Goal: Ask a question: Seek information or help from site administrators or community

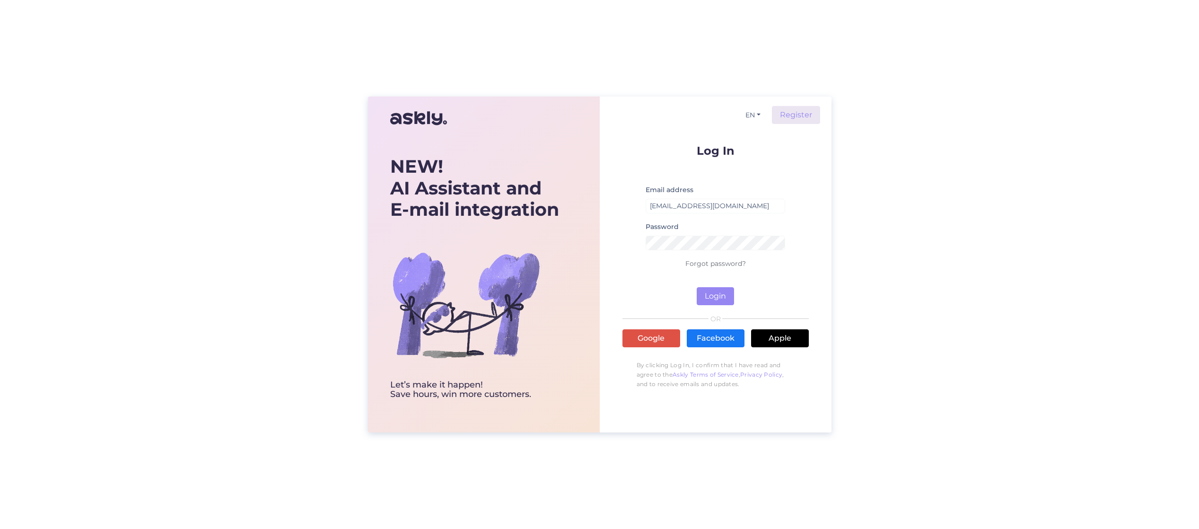
type input "[EMAIL_ADDRESS][DOMAIN_NAME]"
click at [715, 296] on button "Login" at bounding box center [715, 296] width 37 height 18
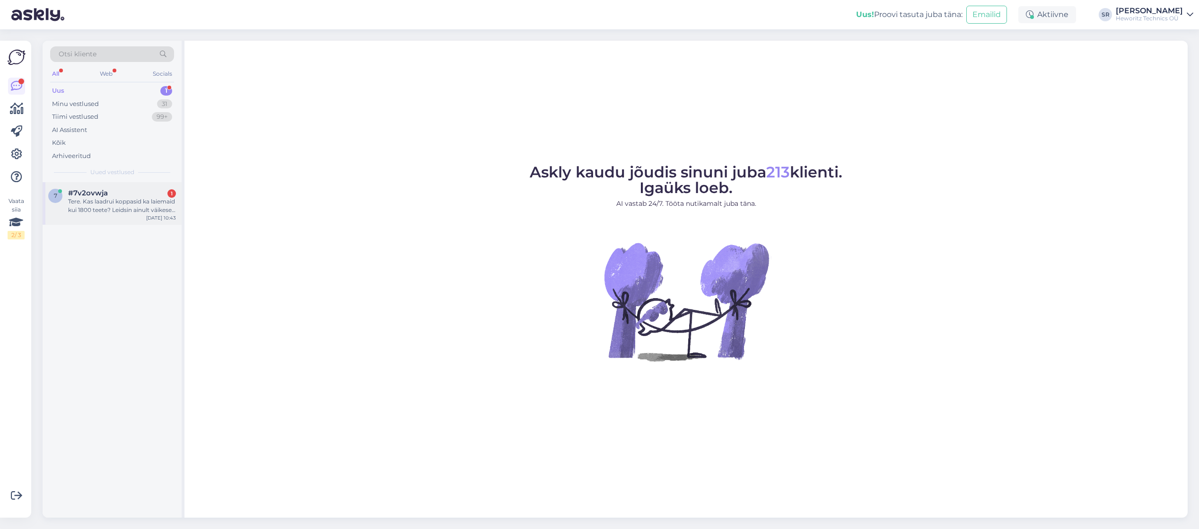
click at [109, 200] on div "Tere. Kas laadrui koppasid ka laiemaid kui 1800 teete? Leidsin ainult väikesed …" at bounding box center [122, 205] width 108 height 17
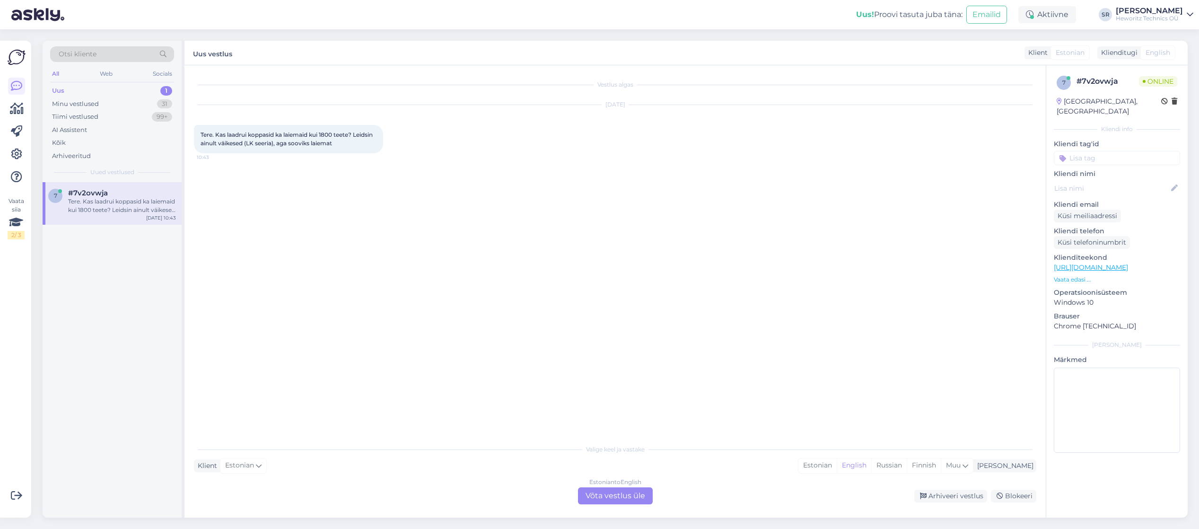
click at [606, 495] on div "Estonian to English Võta vestlus üle" at bounding box center [615, 495] width 75 height 17
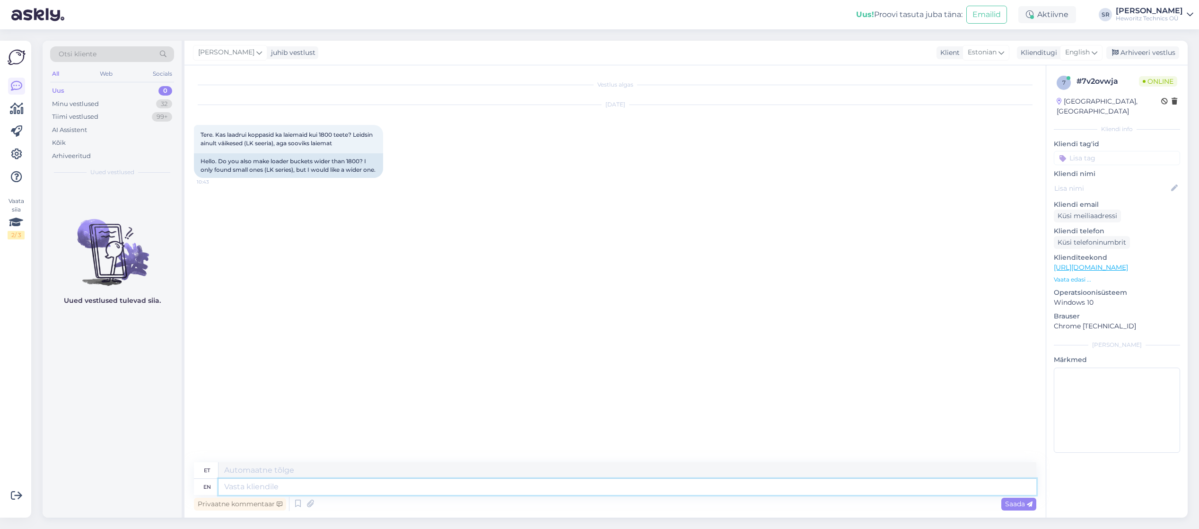
click at [228, 486] on textarea at bounding box center [627, 487] width 818 height 16
type textarea "Tere"
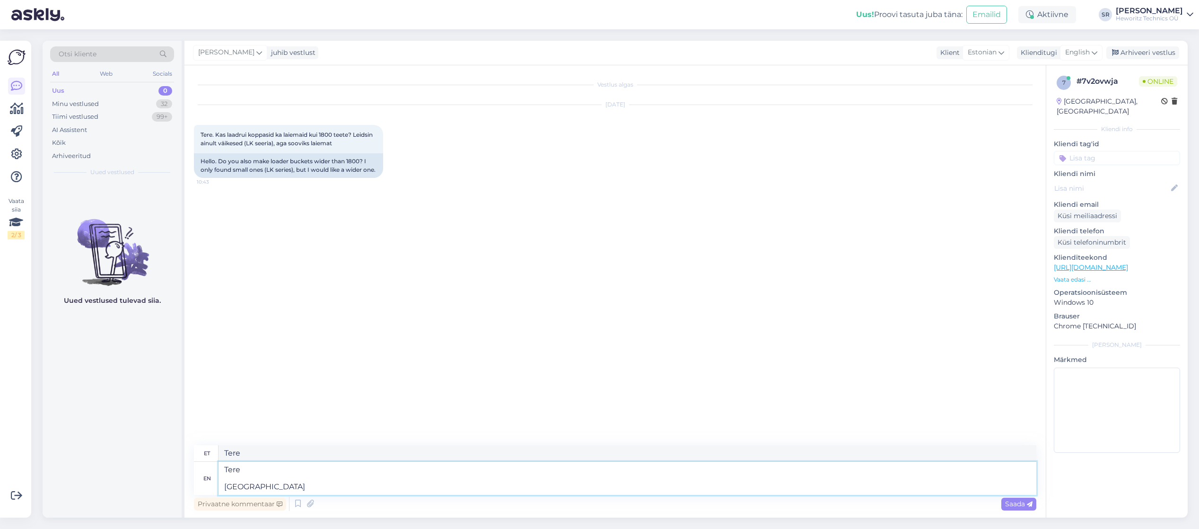
type textarea "Tere Teeme i"
type textarea "Tere [GEOGRAPHIC_DATA]"
type textarea "Tere Teeme ikka"
type textarea "Tere Teeme ikka kuni"
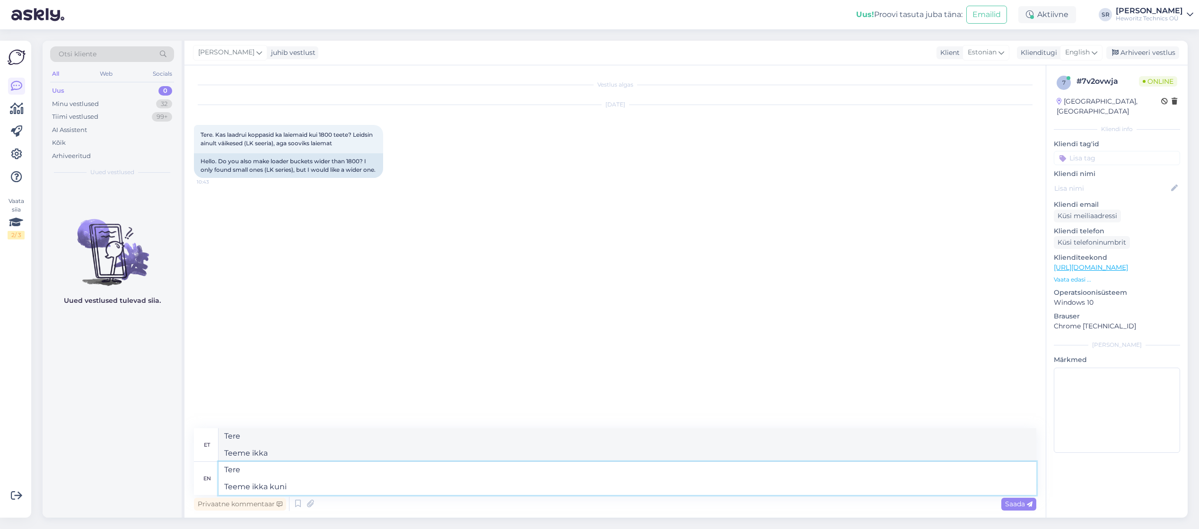
type textarea "Tere Teeme ikka kuni"
type textarea "Tere Teeme ikka kuni 5"
type textarea "Tere Teeme ikka kuni 5 m3 v"
type textarea "Tere Teeme ikka kuni 5 m3"
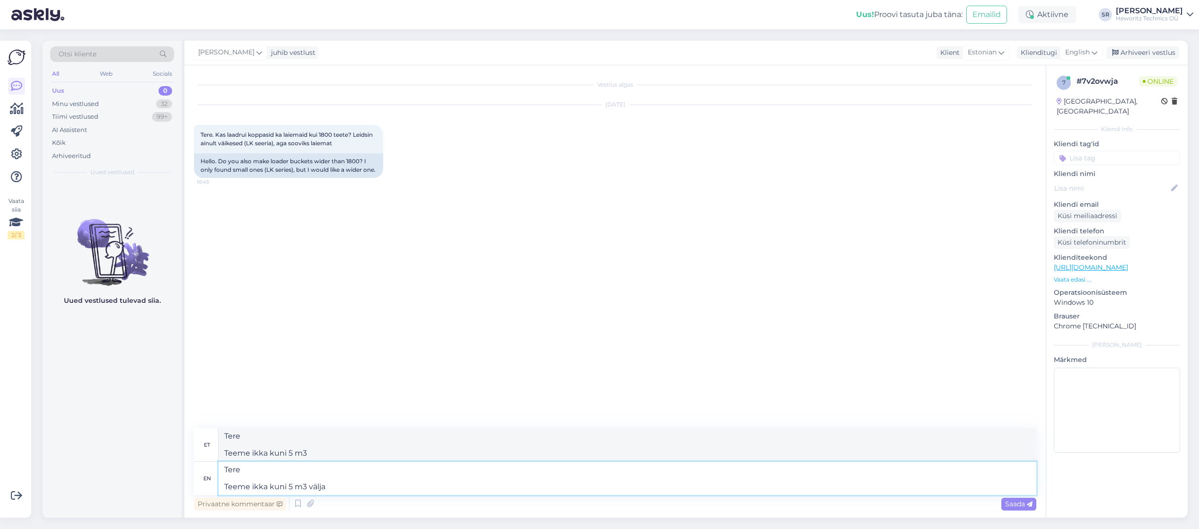
type textarea "Tere Teeme ikka kuni 5 m3 välja!"
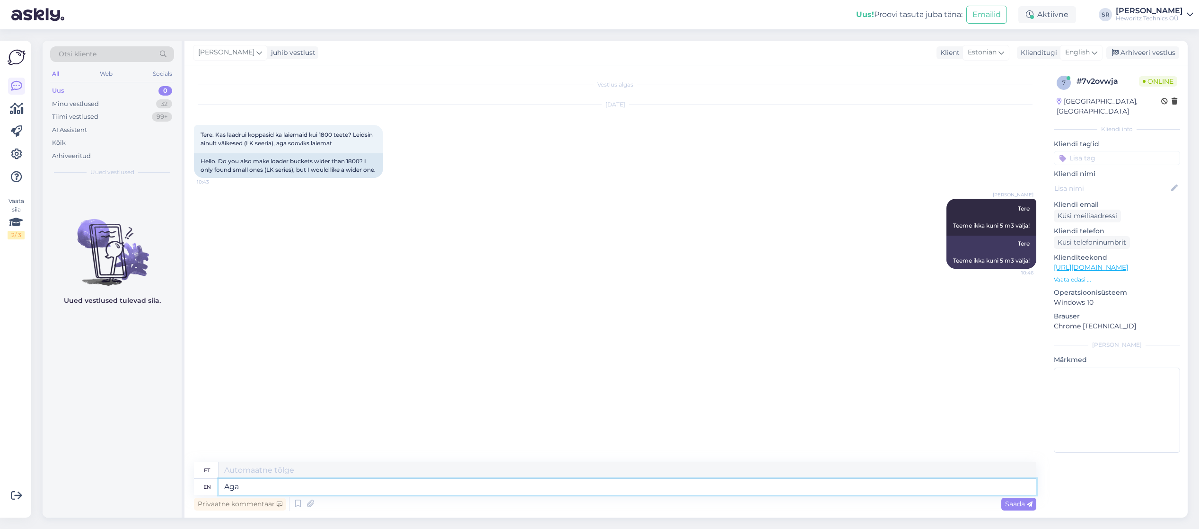
type textarea "Aga"
type textarea "Aga need"
type textarea "Aga vajadus"
type textarea "Aga need"
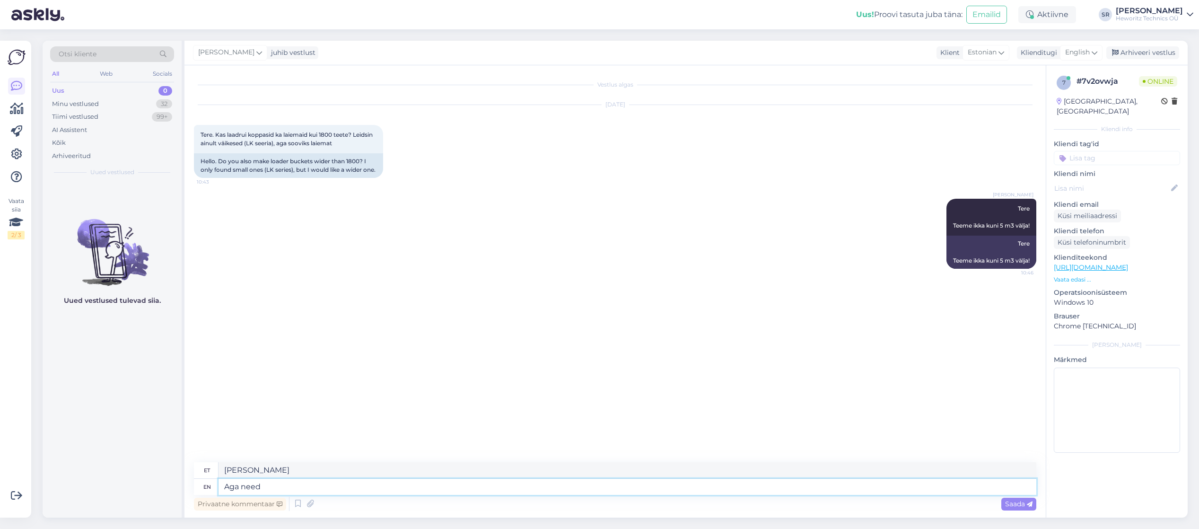
type textarea "Aga vajadus"
type textarea "Aga need meil"
type textarea "Aga [PERSON_NAME]"
type textarea "Aga need meil e- po"
type textarea "Aga [PERSON_NAME] e-posti"
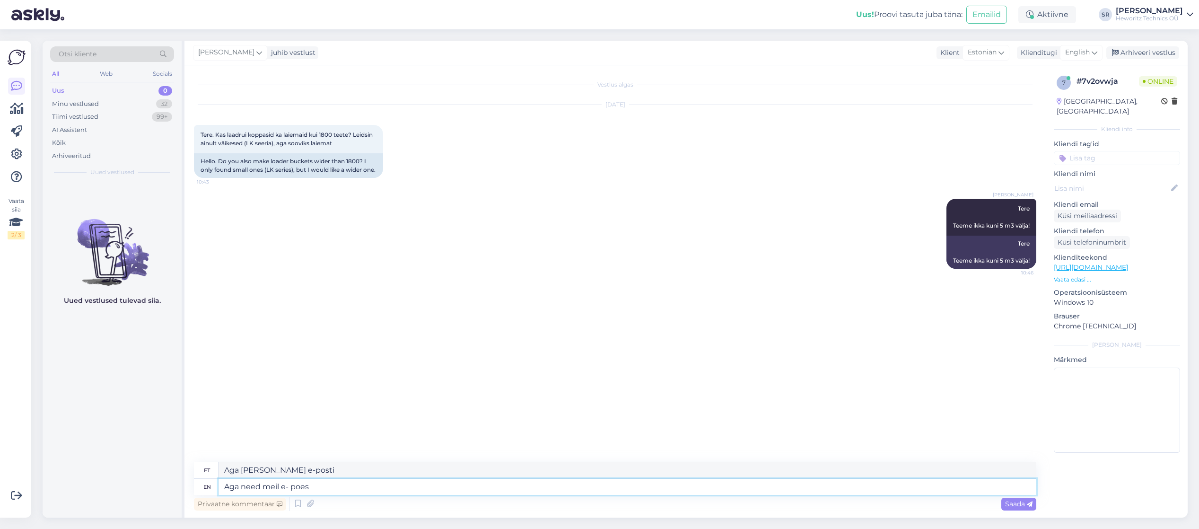
type textarea "Aga need meil e- poes"
type textarea "Aga need meil e-poes"
type textarea "Aga need meil e- poes väljas"
type textarea "Aga need meil e-poes väljas"
type textarea "Aga need meil e- poes väljas pole."
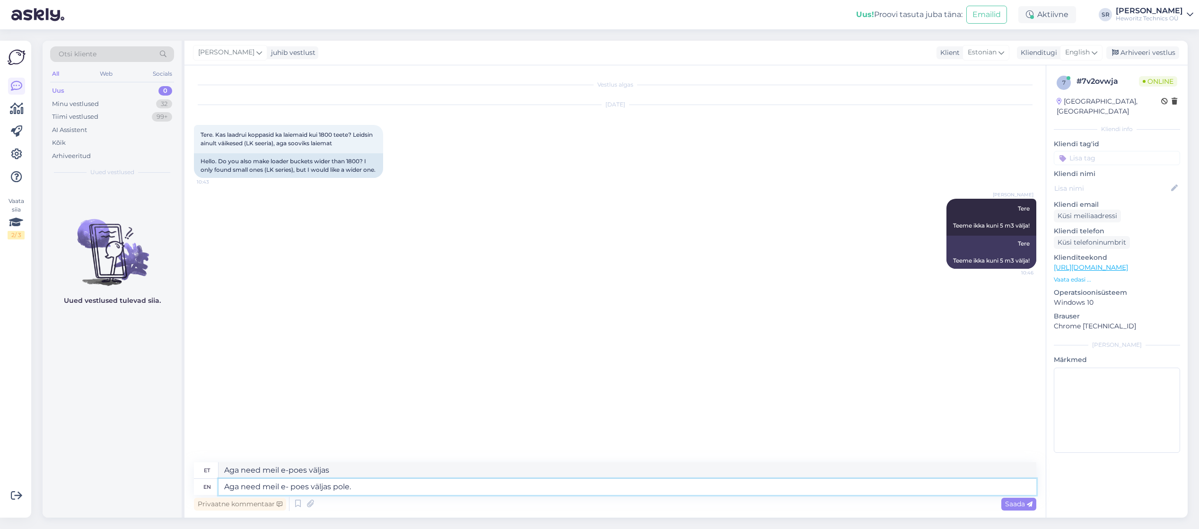
type textarea "Aga need meil e- poes väljas pole."
type textarea "Aga need meil e- poes väljas pole. [PERSON_NAME]"
type textarea "Aga need meil e- poes väljas pole. Need er"
type textarea "Aga need meil e- poes väljas pole. [GEOGRAPHIC_DATA]"
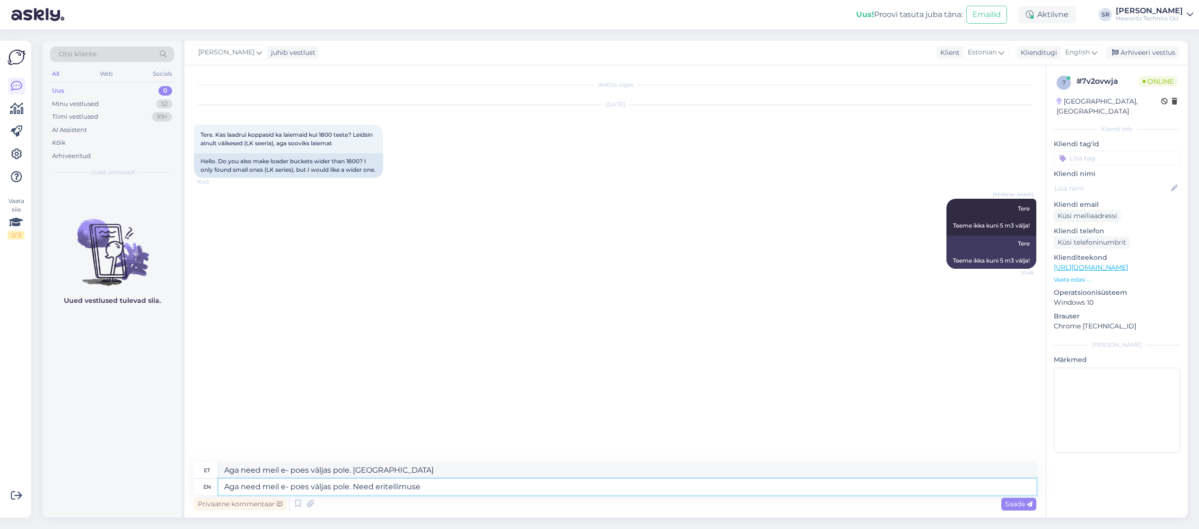
type textarea "Aga need meil e- poes väljas pole. Need eritellimuse a"
type textarea "Aga need meil e- poes väljas pole. Vajan eritellimust"
type textarea "Aga need meil e- poes väljas pole. Need eritellimuse alla l"
type textarea "Aga need meil e- poes väljas pole. Vajan eritellimust alla"
type textarea "Aga need meil e- poes väljas pole. Need eritellimuse alla liigituvad."
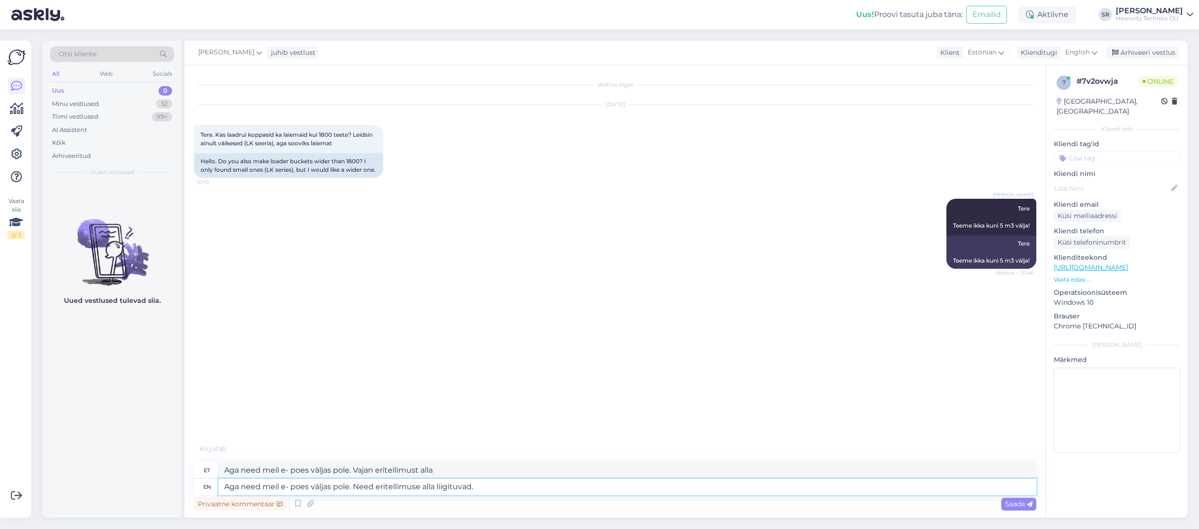
type textarea "Aga need meil e- poes väljas pole. Vajad eritellimust alla liigituvad."
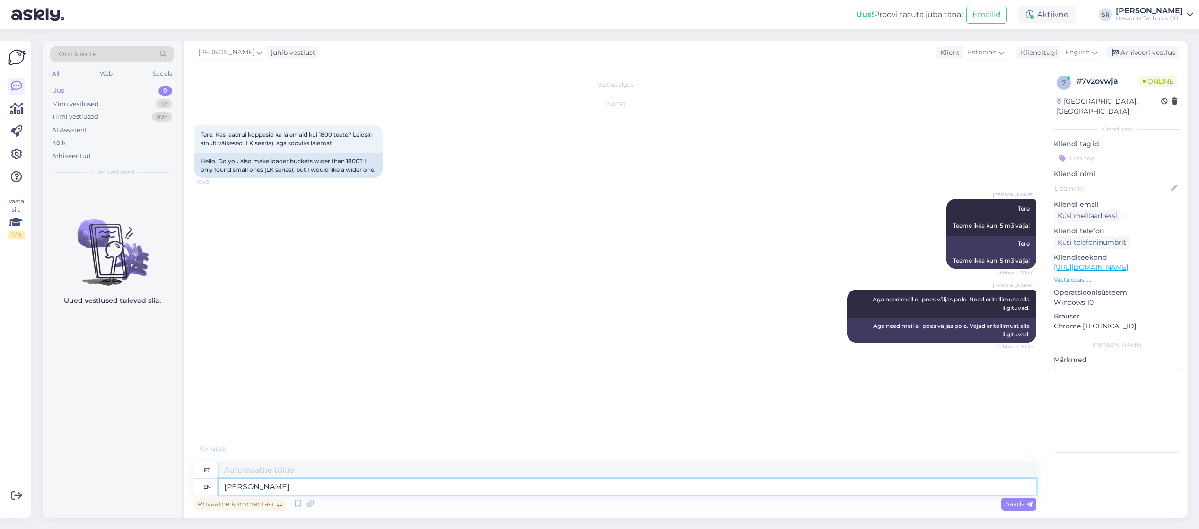
type textarea "[PERSON_NAME]"
type textarea "[PERSON_NAME],"
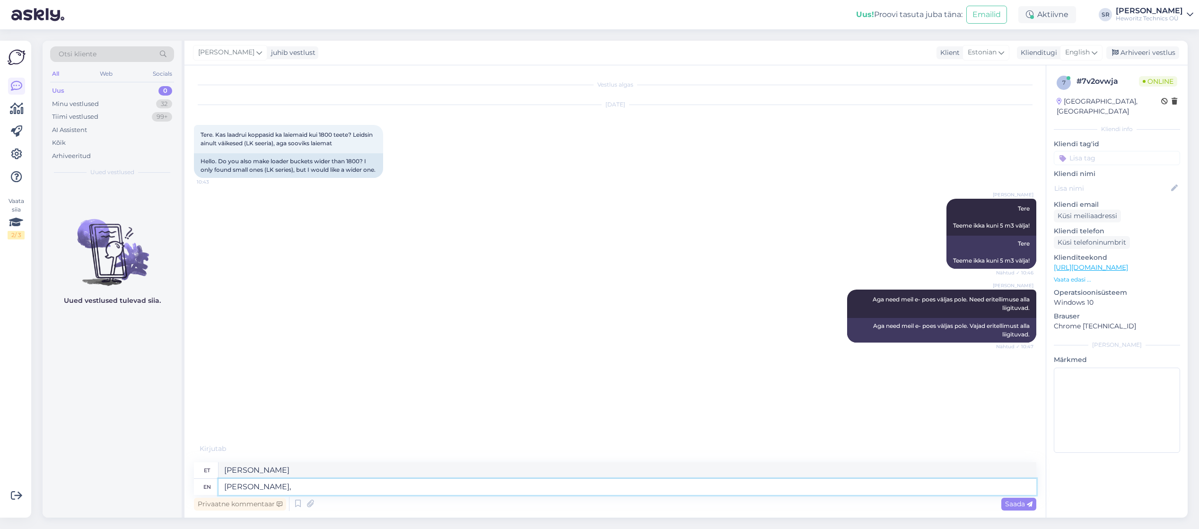
type textarea "[PERSON_NAME],"
type textarea "[PERSON_NAME], m"
type textarea "[PERSON_NAME], mis"
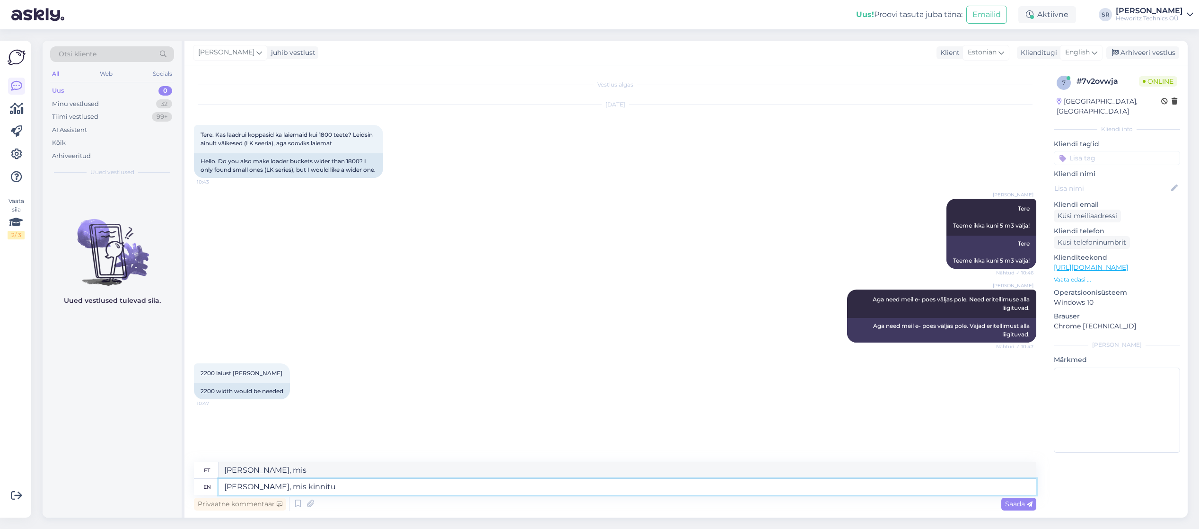
type textarea "[PERSON_NAME], mis kinnitus"
type textarea "[PERSON_NAME], mis kinnitub"
type textarea "[PERSON_NAME],"
type textarea "[PERSON_NAME], mis"
type textarea "Kui la"
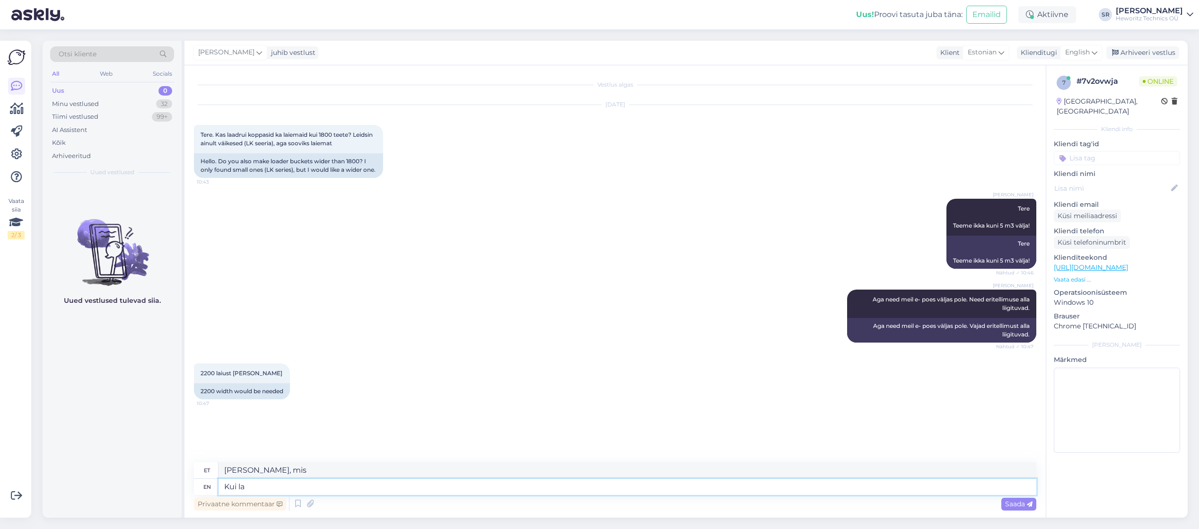
type textarea "[PERSON_NAME],"
type textarea "[PERSON_NAME]"
type textarea "K"
type textarea "Mis m"
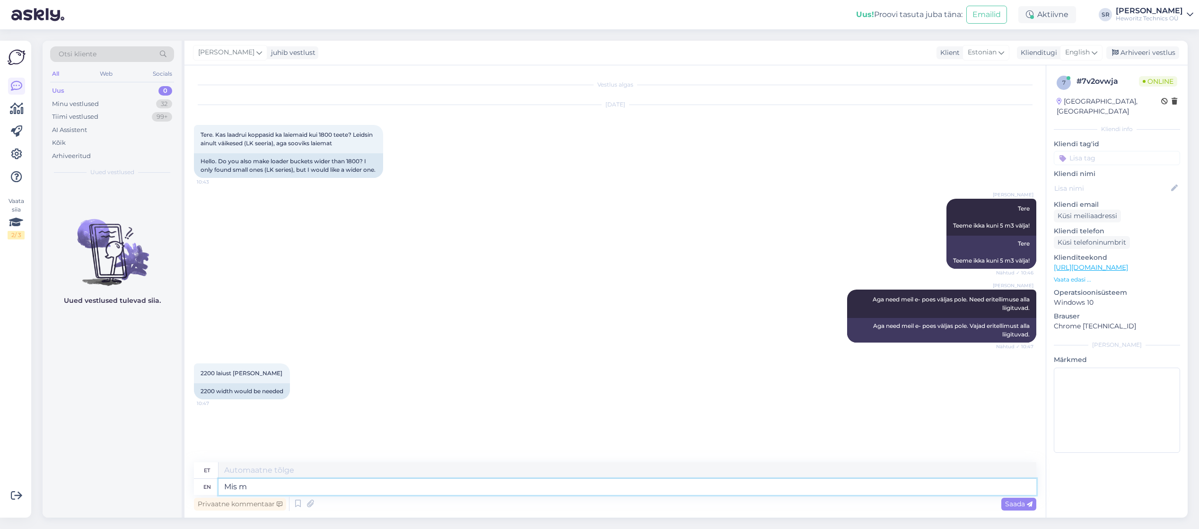
type textarea "Preili"
type textarea "Mis mahutavusega"
type textarea "Mis mahutavusega?"
type textarea "Mis on mahutavusega?"
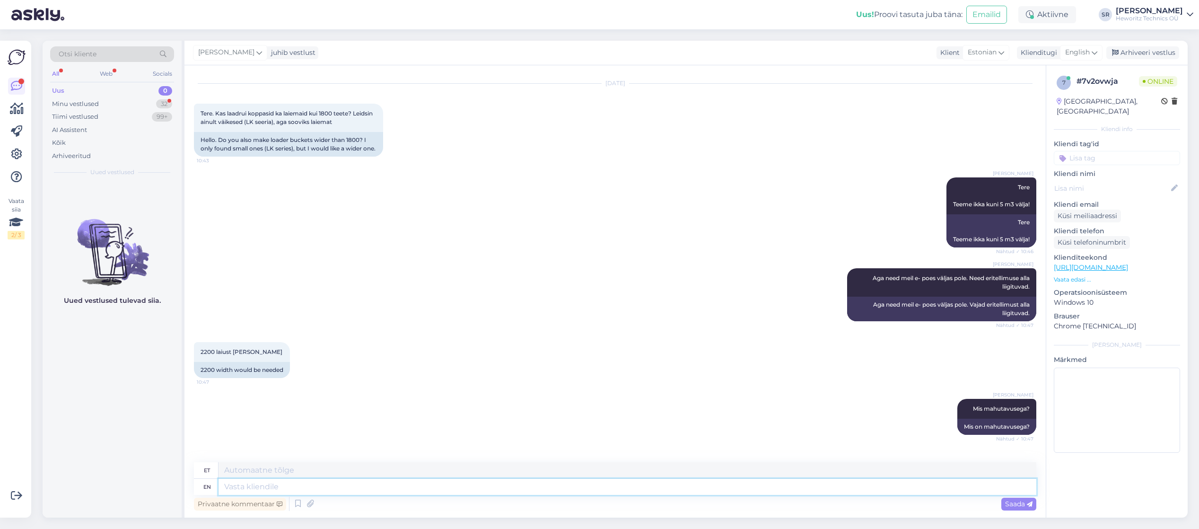
scroll to position [95, 0]
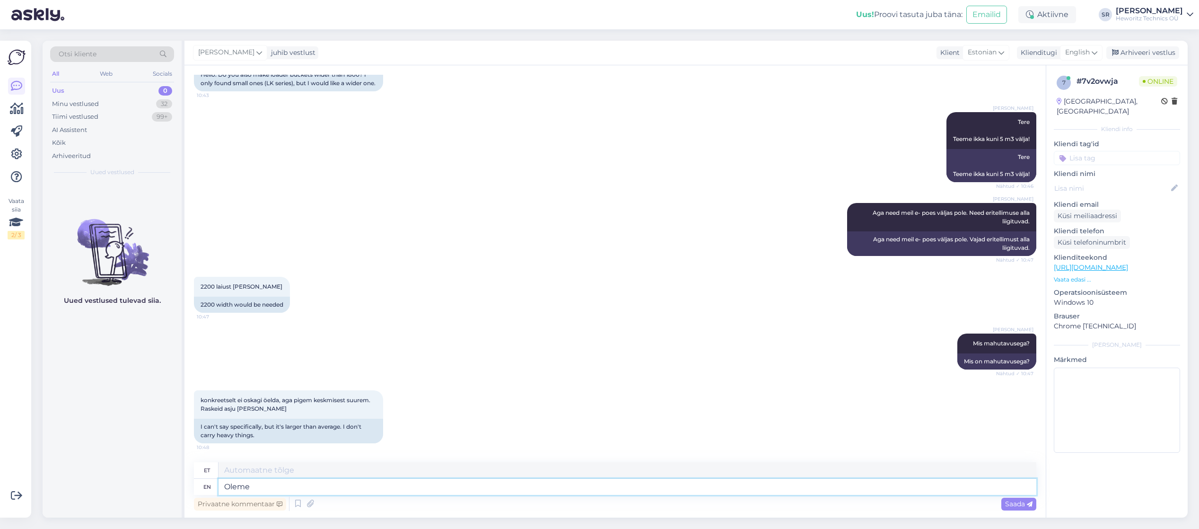
type textarea "Oleme t"
type textarea "Oleme"
type textarea "[PERSON_NAME]"
type textarea "Oleme teinu näiteks"
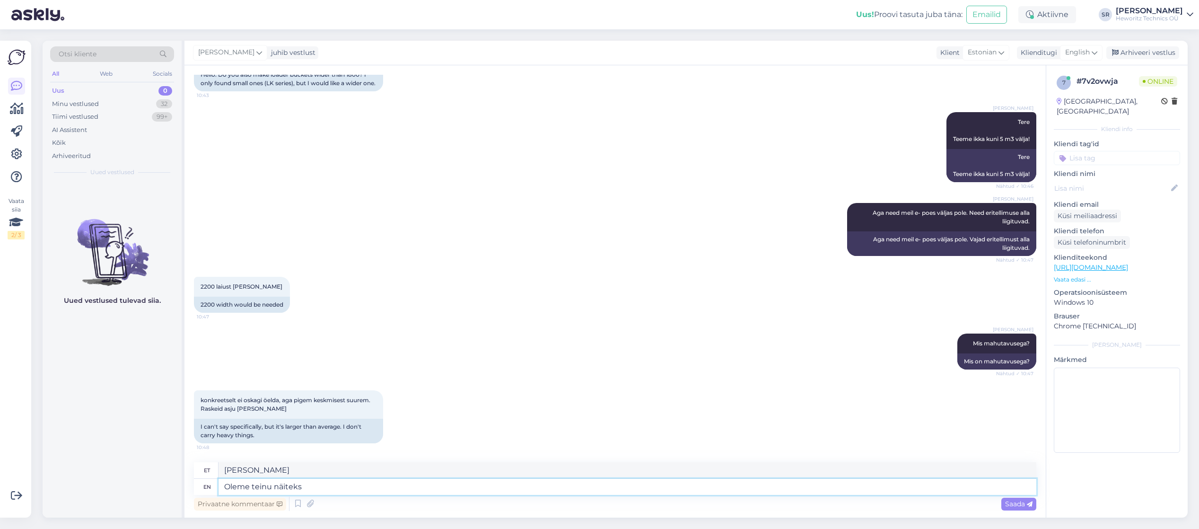
type textarea "Olemas teinu näiteks"
type textarea "Oleme teinu näiteks 1M#"
type textarea "Olemas teinu näidikuks 1M#"
type textarea "Oleme teinu näiteks 1M3"
type textarea "Olemas teinu näidikuks 1M3"
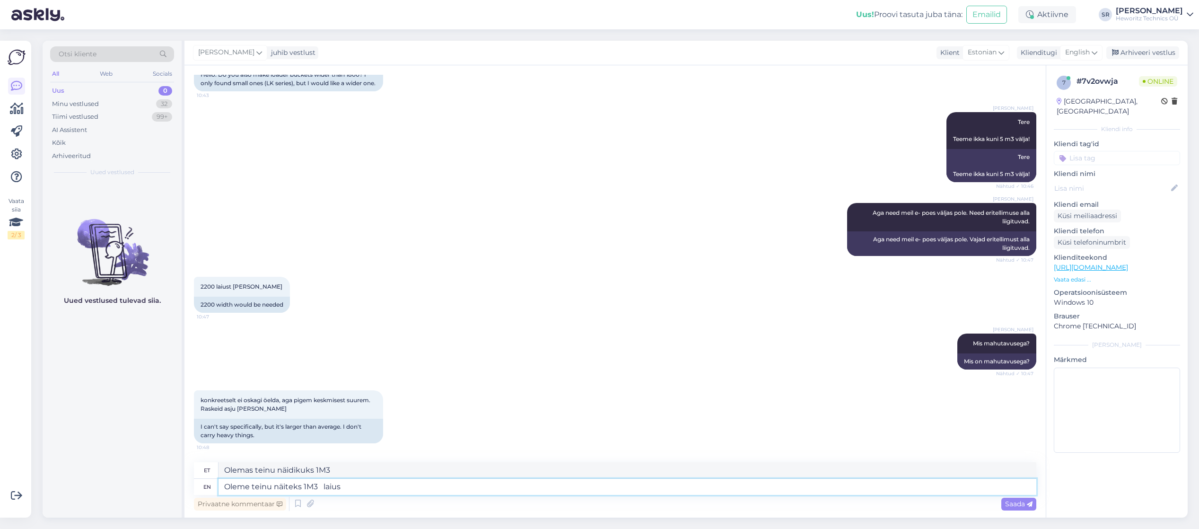
type textarea "Oleme teinu näiteks 1M3 laius"
type textarea "Oleme teinu näiteks 1M3 laius 2200"
type textarea "Oleme näiteks 1M3 laius 2200"
type textarea "Oleme teinu näiteks 1M3 laius 2200x"
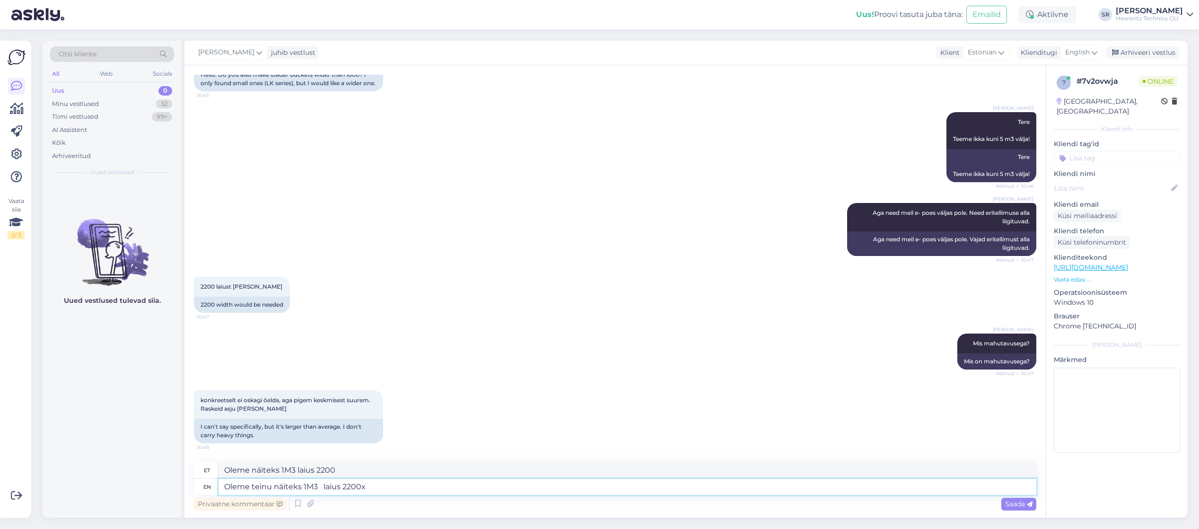
type textarea "Oleme teinu näiteks 1M3 laius 2200x"
type textarea "Oleme teinu näiteks 1M3 laius 2200x 980mm"
type textarea "Oleme teinu näiteks 1M3 laius 2200x 980mm x"
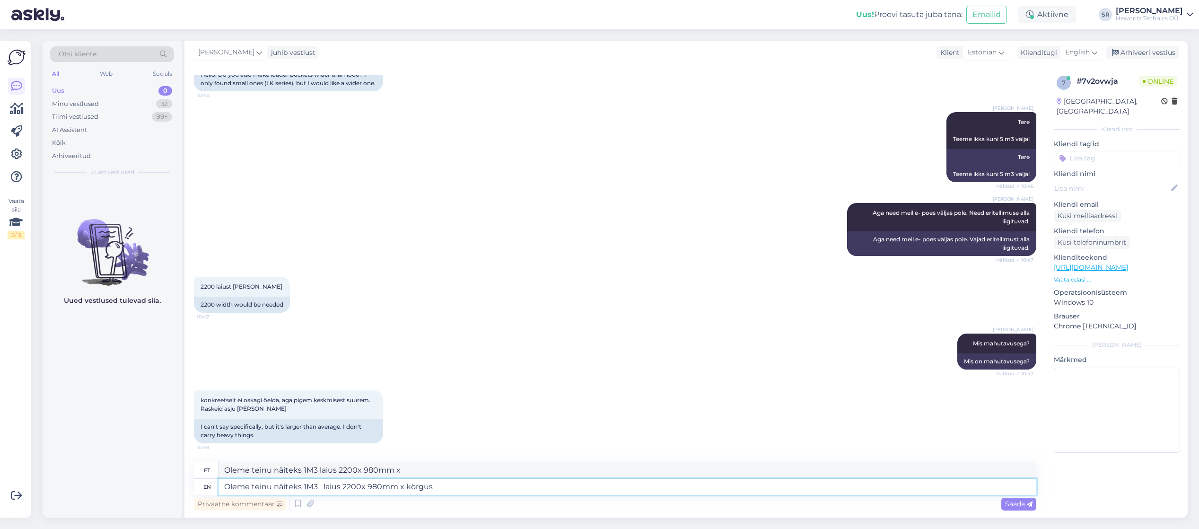
type textarea "Oleme teinu näiteks 1M3 laius 2200x 980mm x körgus"
type textarea "Oleme teinu näiteks 1M3 laius 2200x 980mm x körgus 750 m"
type textarea "Oleme teinu näiteks 1M3 laius 2200x 980mm x körgus 750"
type textarea "Oleme teinu näiteks 1M3 laius 2200x 980mm x körgus 750 mm"
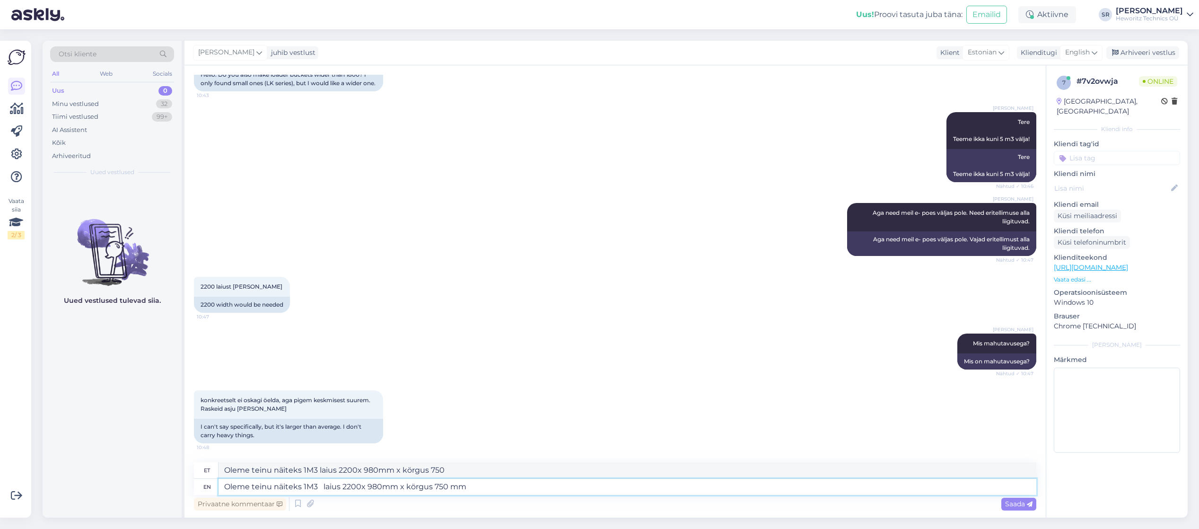
type textarea "Oleme teinu näiteks 1M3 laius 2200x 980mm x körgus 750 mm"
type textarea "Oleme teinu näiteks 1M3 laius 2200x 980mm x körgus 750 mm kaal 3"
type textarea "Oleme teinu näiteks 1M3 laius 2200x 980mm x körgus 750 mm kaal"
type textarea "Oleme teinu näiteks 1M3 laius 2200x 980mm x körgus 750 mm kaal 300 k"
type textarea "Oleme teinu näiteks 1M3 laius 2200x 980mm x körgus 750 mm kaal 300"
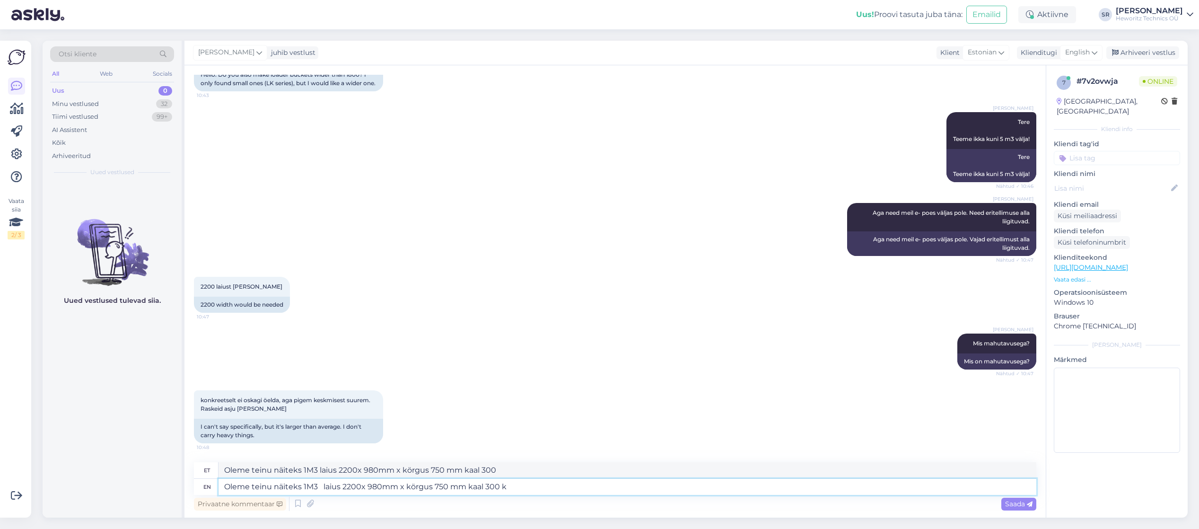
type textarea "Oleme teinu näiteks 1M3 laius 2200x 980mm x körgus 750 mm kaal 300 kg"
type textarea "Oleme teinu näiteks 1M3 laius 2200x 980mm x körgus 750 mm kaal 300 kg."
type textarea "Oleme teinu näiteks 1M3 laius 2200x 980mm x körgus 750 mm kaal 300 kg. hinnaga"
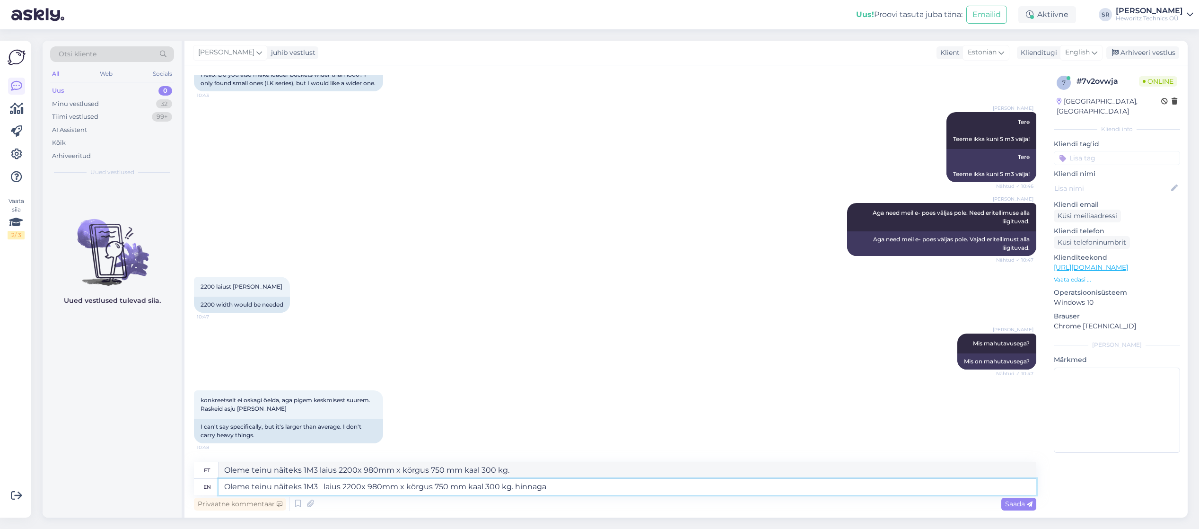
type textarea "Oleme teinu näiteks 1M3 laius 2200x 980mm x körgus 750 mm kaal 300 kg. mõistlik…"
type textarea "Oleme teinu näiteks 1M3 laius 2200x 980mm x körgus 750 mm kaal 300 kg. hinnaga …"
type textarea "Oleme teinu näiteks 1M3 laius 2200x 980mm x körgus 750 mm kaal 300 kg. mõistlik…"
type textarea "Oleme teinu näiteks 1M3 laius 2200x 980mm x körgus 750 mm kaal 300 kg. hinnaga …"
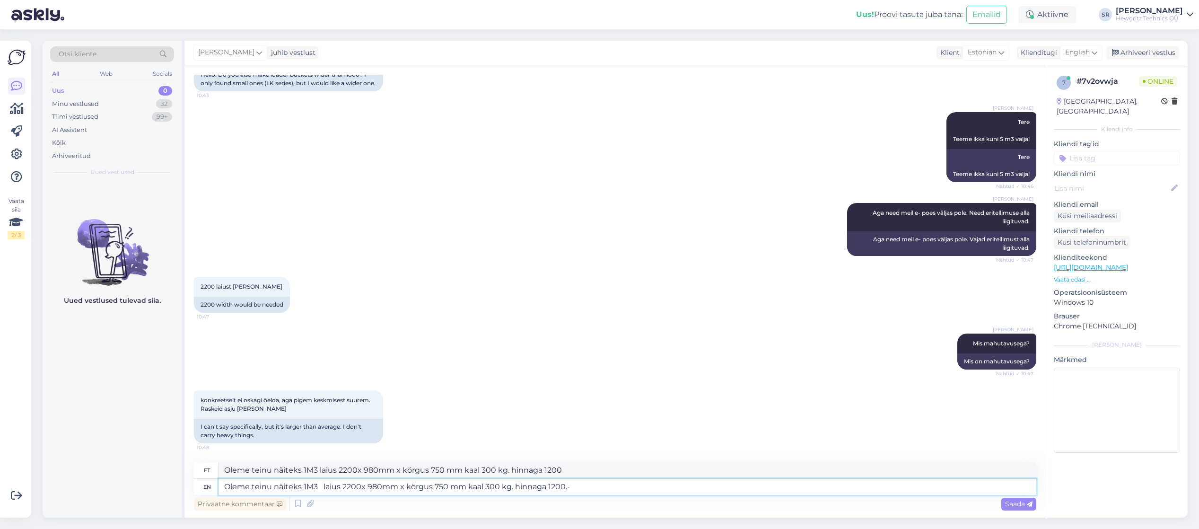
type textarea "Oleme teinu näiteks 1M3 laius 2200x 980mm x körgus 750 mm kaal 300 kg. hinnaga …"
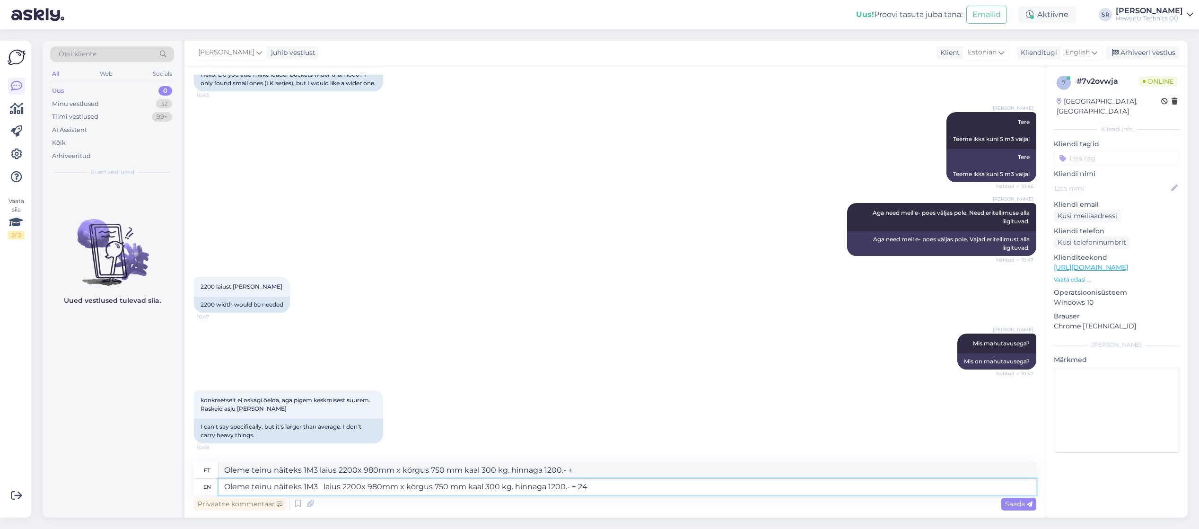
type textarea "Oleme teinu näiteks 1M3 laius 2200x 980mm x körgus 750 mm kaal 300 kg. hinnaga …"
type textarea "Oleme teinu näiteks 1M3 laius 2200x 980mm x körgus 750 mm kaal 300 kg. 1200.- +…"
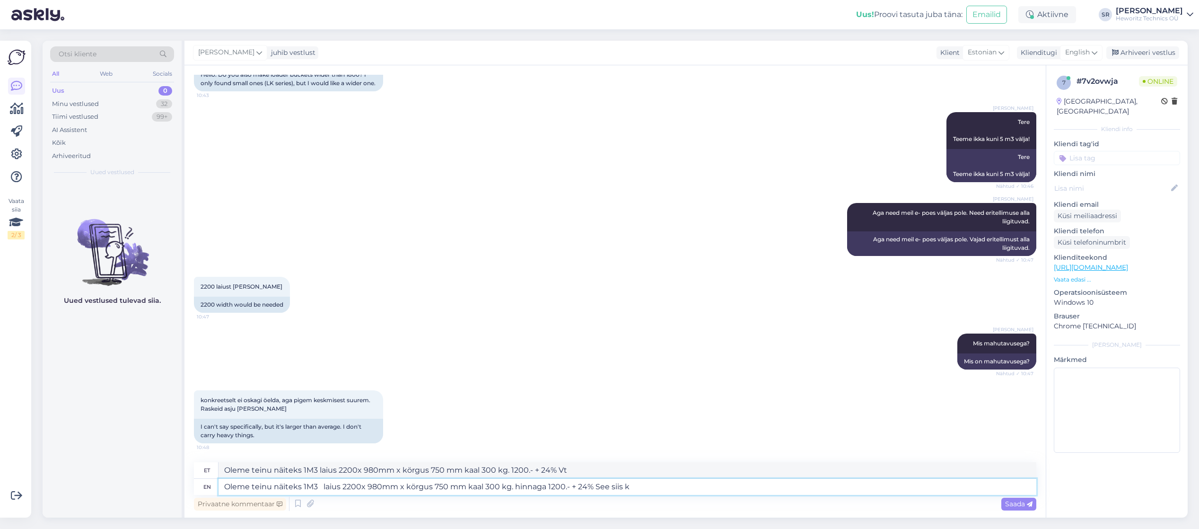
type textarea "Oleme teinu näiteks 1M3 laius 2200x 980mm x körgus 750 mm kaal 300 kg. hinnaga …"
type textarea "Oleme teinu näiteks 1M3 laius 2200x 980mm x körgus 750 mm kaal 300 kg. 1200.- +…"
type textarea "Oleme teinu näiteks 1M3 laius 2200x 980mm x körgus 750 mm kaal 300 kg. hinnaga …"
type textarea "Oleme teinu näiteks 1M3 laius 2200x 980mm x körgus 750 mm kaal 300 kg. 1200.- +…"
type textarea "Oleme teinu näiteks 1M3 laius 2200x 980mm x körgus 750 mm kaal 300 kg. hinnaga …"
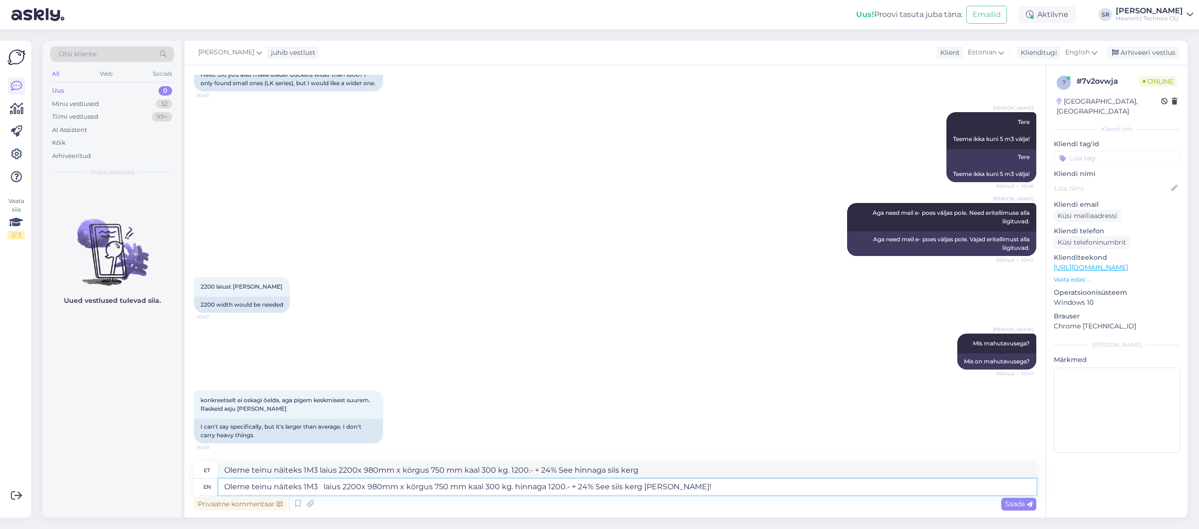
type textarea "Oleme teinu näiteks 1M3 laius 2200x 980mm x körgus 750 mm kaal 300 kg. 1200.- +…"
type textarea "Oleme teinu näiteks 1M3 laius 2200x 980mm x körgus 750 mm kaal 300 kg. hinnaga …"
click at [1014, 504] on span "Saada" at bounding box center [1018, 503] width 27 height 9
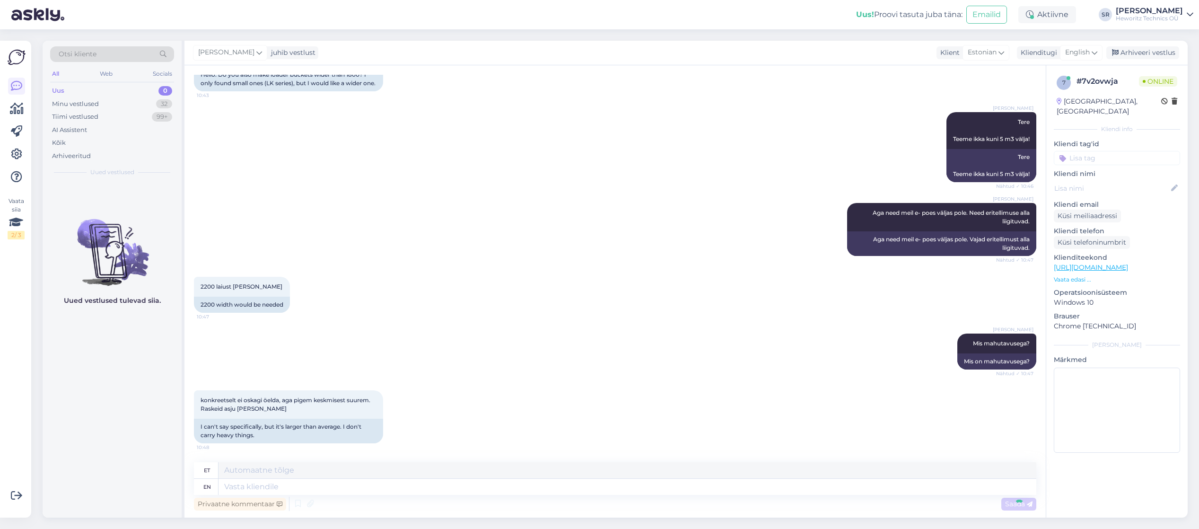
scroll to position [169, 0]
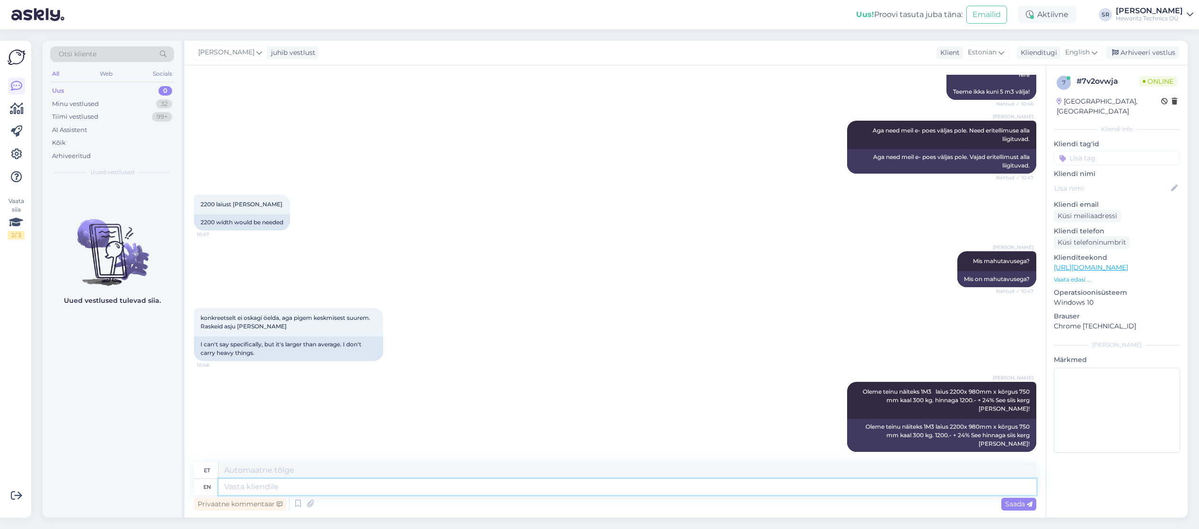
click at [244, 487] on textarea at bounding box center [627, 487] width 818 height 16
type textarea "Antud j"
type textarea "Antud"
type textarea "Antud juhul m"
type textarea "[PERSON_NAME]"
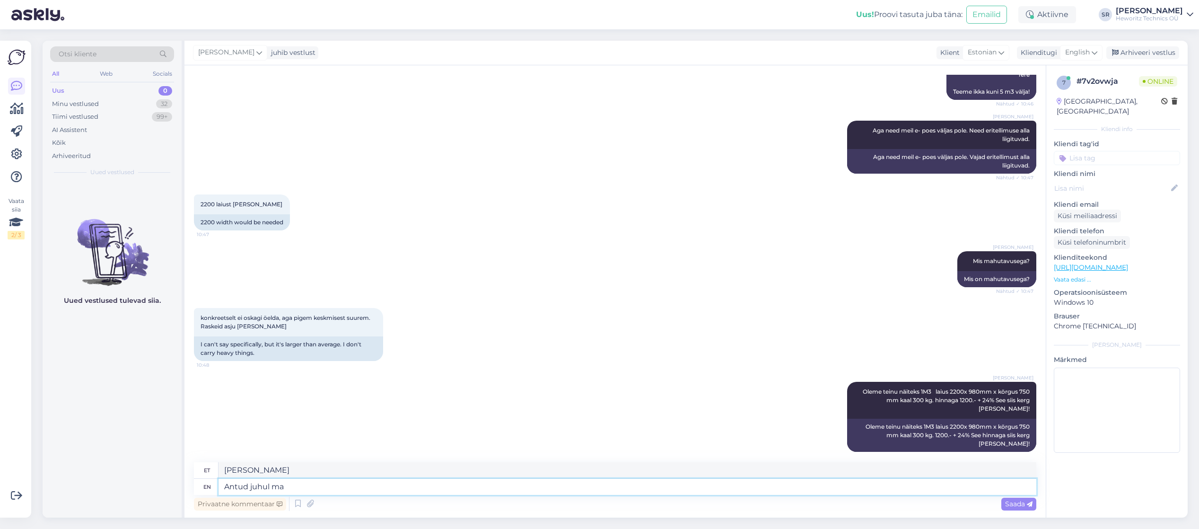
type textarea "Antud juhul ma a"
type textarea "[PERSON_NAME]"
type textarea "Antud juhul ma [PERSON_NAME] e"
type textarea "Antud juhul ma arvani"
type textarea "Antud juhul ma [PERSON_NAME] et t"
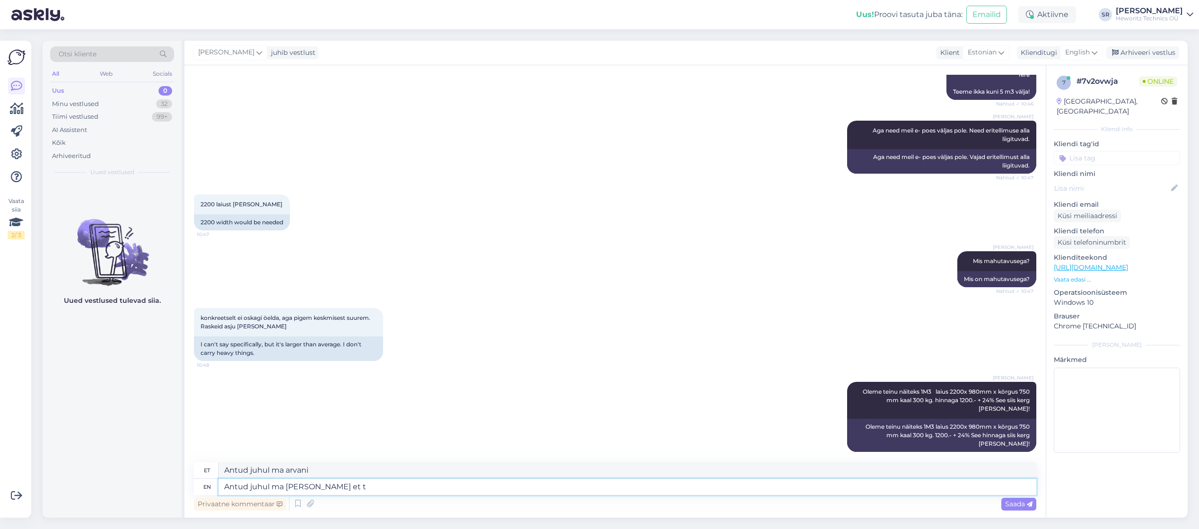
type textarea "Antud juhul ma [PERSON_NAME]"
type textarea "Antud juhul ma [PERSON_NAME] et teil"
type textarea "Antud juhul on mul arvata ja teil"
type textarea "Antud juhul ma [PERSON_NAME] et teil tuleb s"
type textarea "Antud juhul ma [PERSON_NAME] et teil tuleb"
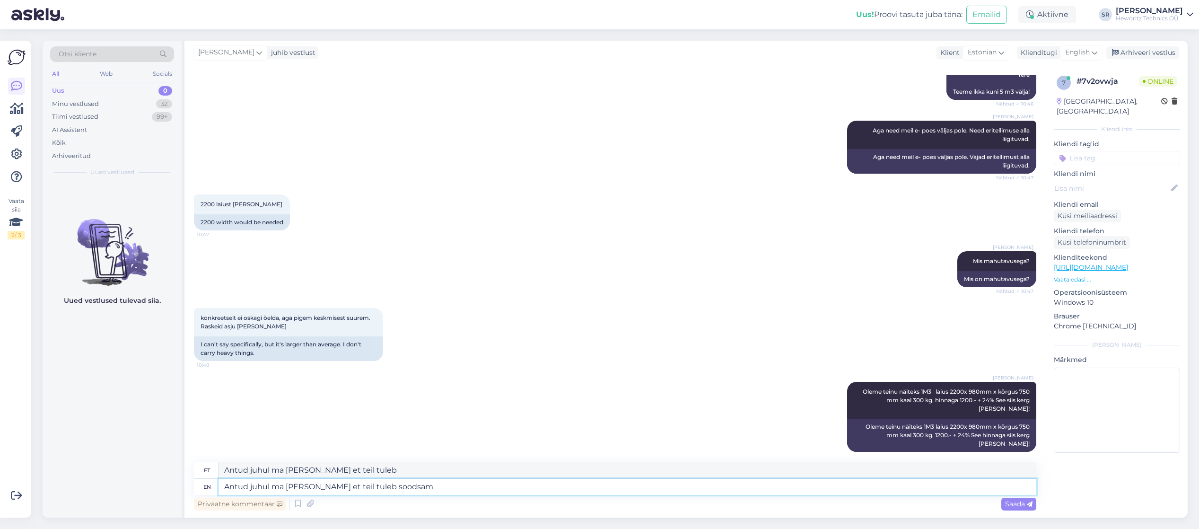
type textarea "Antud juhul ma [PERSON_NAME] et teil tuleb soodsam m"
type textarea "Antud juhul ma [PERSON_NAME] et teil tuleb soodsam"
type textarea "Antud juhul ma [PERSON_NAME] et teil tuleb soodsam möni"
type textarea "Antud juhul ma [PERSON_NAME] et teil tuleb soodsam [PERSON_NAME] v"
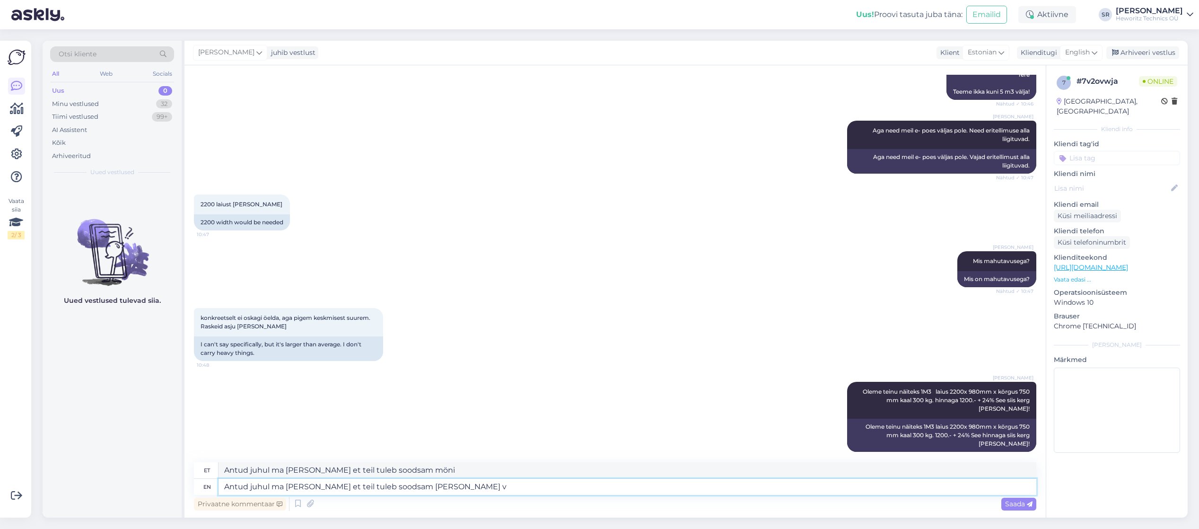
type textarea "Antud juhul ma [PERSON_NAME] et teil tuleb soodsam [PERSON_NAME][GEOGRAPHIC_DAT…"
type textarea "Antud juhul ma [PERSON_NAME] et teil tuleb soodsam [PERSON_NAME] valmis t"
type textarea "Antud juhul ma [PERSON_NAME] et teil tuleb soodsam [PERSON_NAME] valmis"
type textarea "Antud juhul ma [PERSON_NAME] et teil tuleb soodsam [PERSON_NAME] valmis toode s"
type textarea "Antud juhul ma [PERSON_NAME] et teil tuleb soodsam [PERSON_NAME] valmis toode"
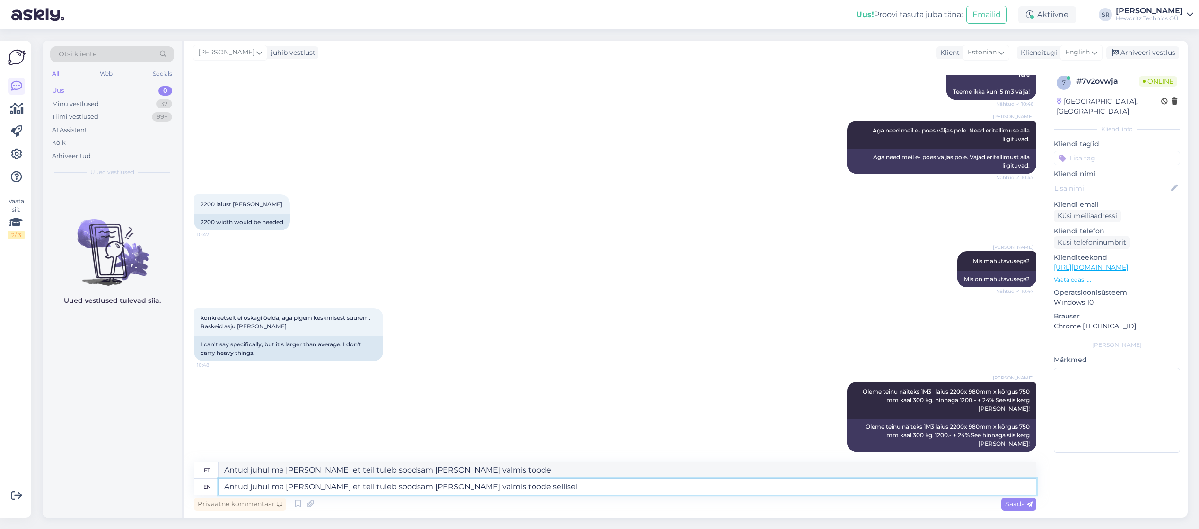
type textarea "Antud juhul ma [PERSON_NAME] et teil tuleb soodsam [PERSON_NAME] valmis toode s…"
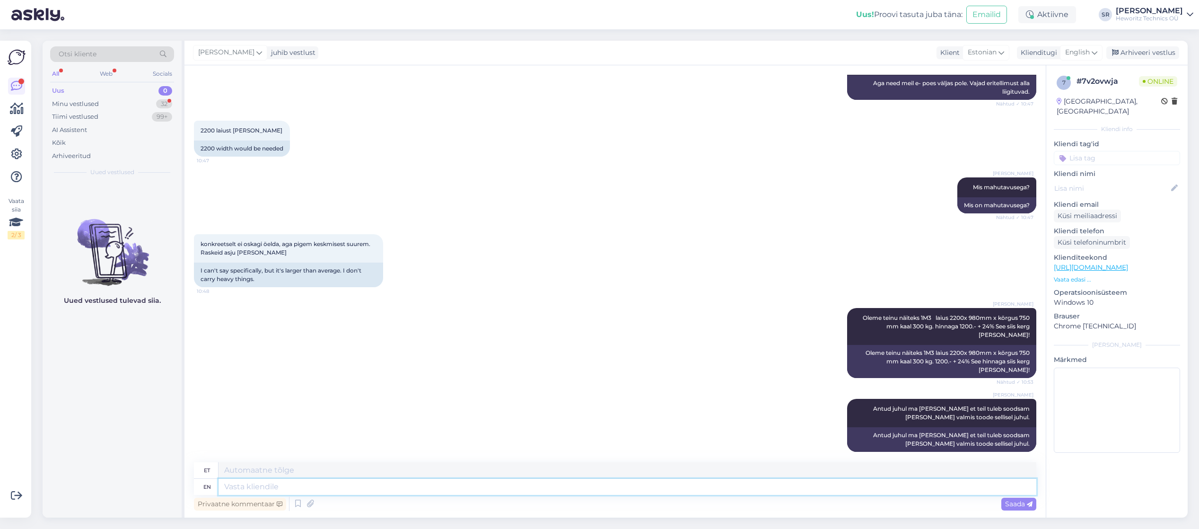
scroll to position [299, 0]
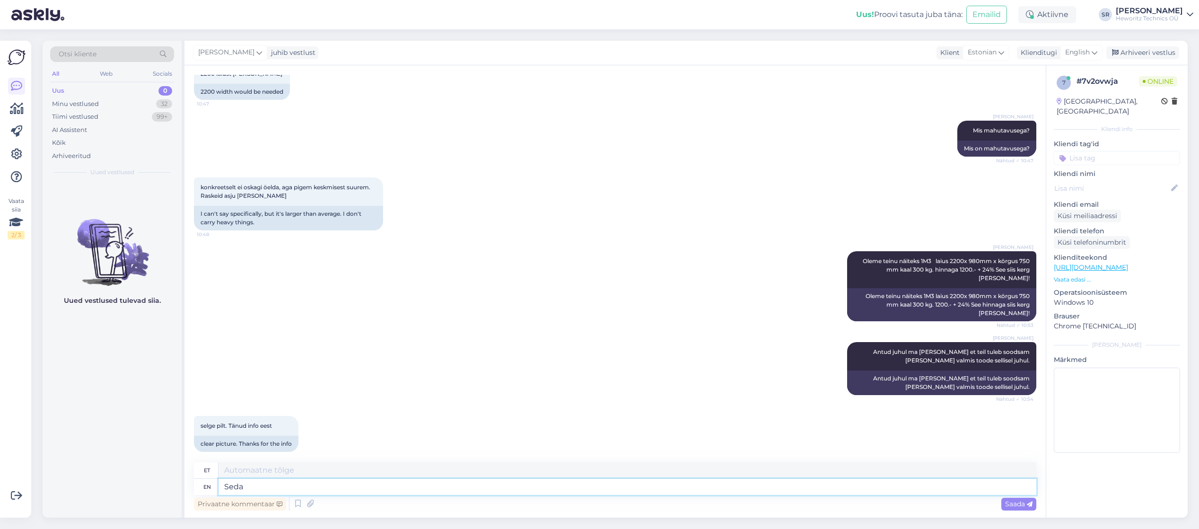
type textarea "Seda"
type textarea "[PERSON_NAME] s"
type textarea "[PERSON_NAME]"
type textarea "[PERSON_NAME] sarja o"
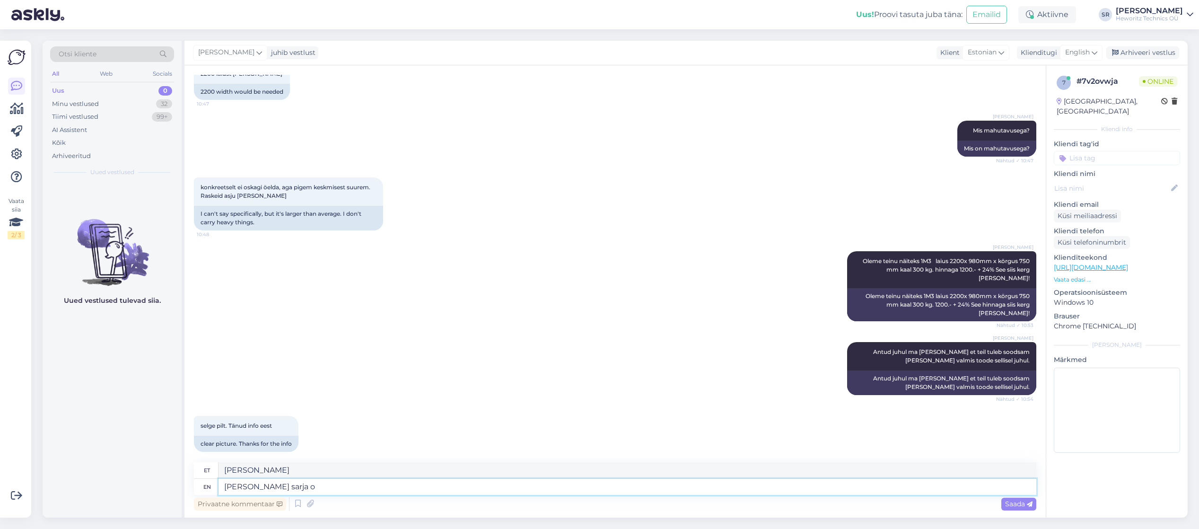
type textarea "[PERSON_NAME] sarja"
type textarea "[PERSON_NAME] sarja ole"
type textarea "[PERSON_NAME] sarja oleme"
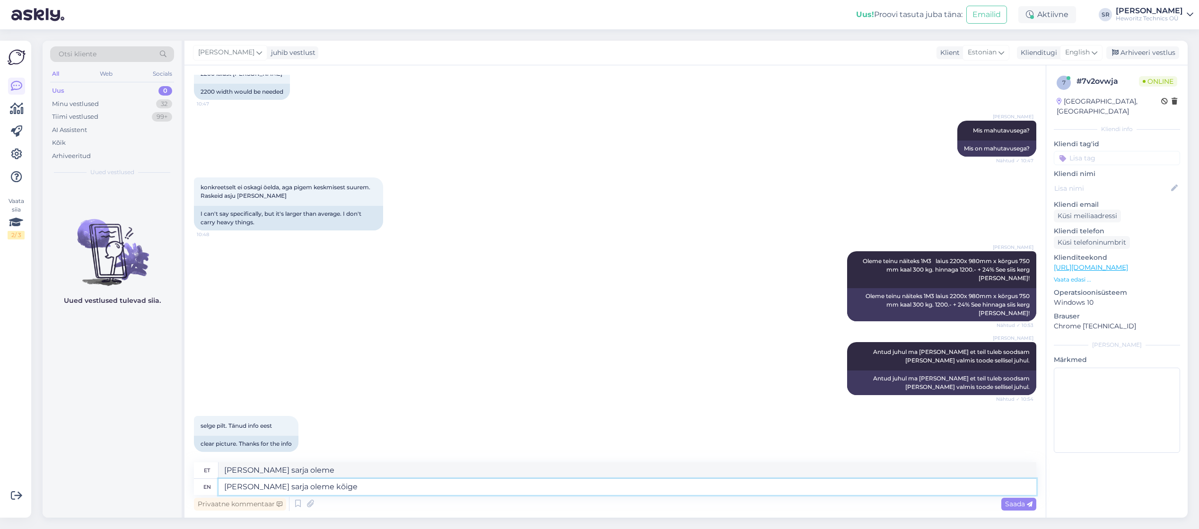
type textarea "[PERSON_NAME] sarja oleme kõige l"
type textarea "[PERSON_NAME] sarja oleme kõige paremad"
type textarea "[PERSON_NAME] sarja oleme kõige laiemana"
type textarea "[PERSON_NAME] sarja oleme kõige laiemana teinud 2"
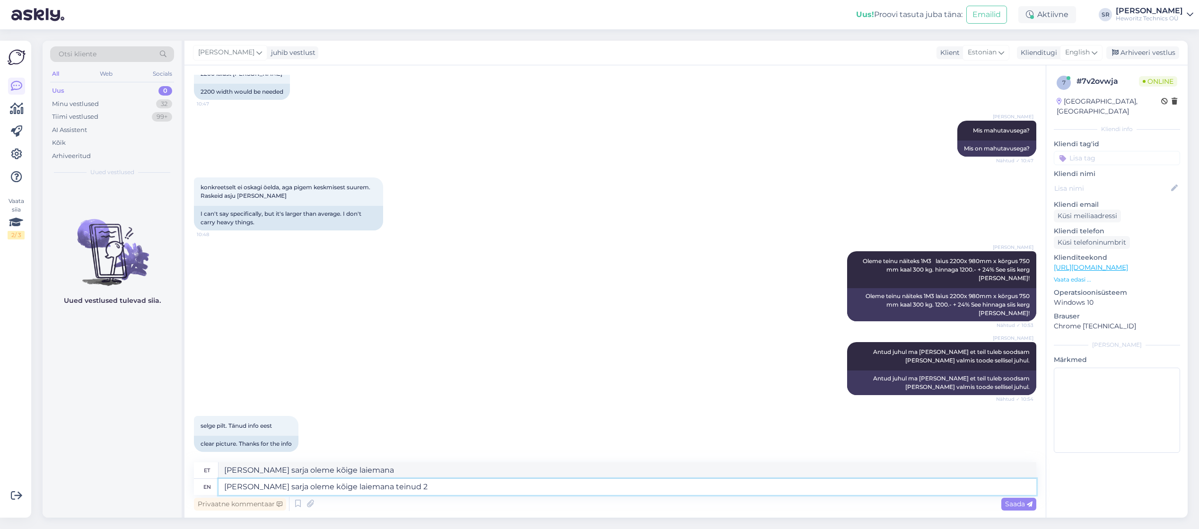
type textarea "[PERSON_NAME] sarja oleme kõige laiemana teinud"
type textarea "[PERSON_NAME] sarja oleme kõige laiemana teinud 2"
type textarea "[PERSON_NAME] sarja oleme kõige laiemana teinud 2 m"
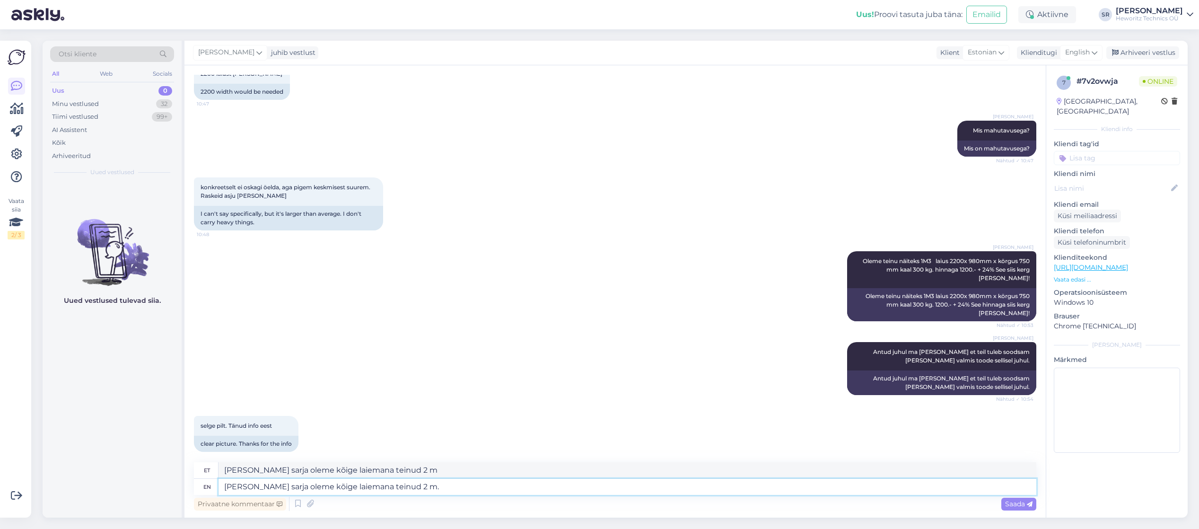
type textarea "[PERSON_NAME] sarja oleme kõige laiemana teinud 2 m."
type textarea "[PERSON_NAME] sarja oleme kõige laiemana teinud 2 m. Aga s"
type textarea "[PERSON_NAME] sarja oleme kõige laiemana teinud 2 m. Aga"
type textarea "[PERSON_NAME] sarja oleme kõige laiemana teinud 2 m. Aga see"
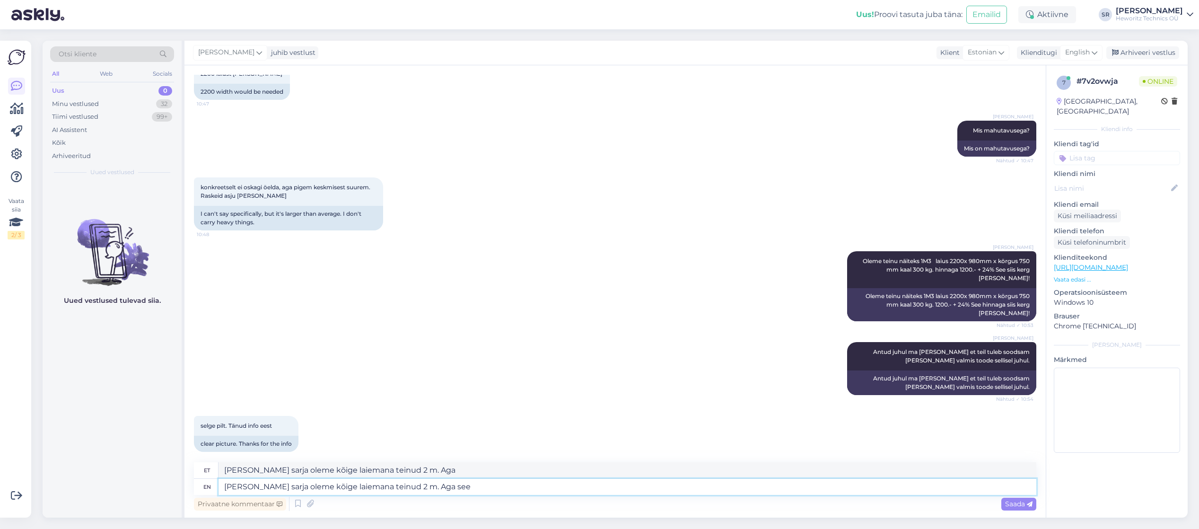
type textarea "[PERSON_NAME] sarja oleme kõige laiemana teinud 2 m. Aga näe"
type textarea "[PERSON_NAME] sarja oleme kõige laiemana teinud 2 m. Aga see on"
type textarea "[PERSON_NAME] sarja oleme kõige laiemana teinud 2 m. Aga vaata edasi"
type textarea "[PERSON_NAME] sarja oleme kõige laiemana teinud 2 m. Aga see on ikkagi v"
type textarea "[PERSON_NAME] sarja oleme kõige laiemana teinud 2 m. Aga see on ikkagi"
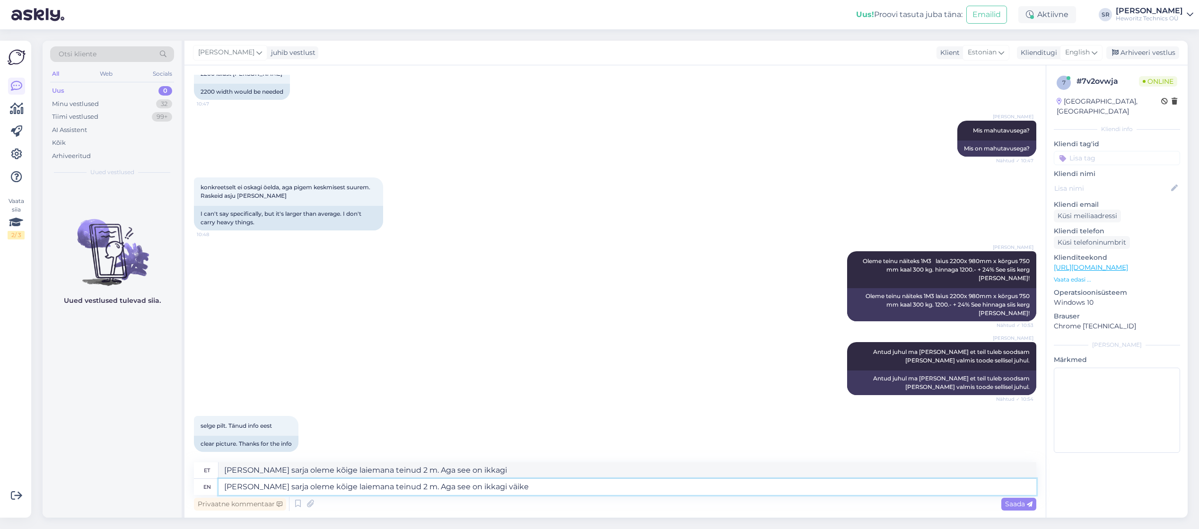
type textarea "[PERSON_NAME] sarja oleme kõige laiemana teinud 2 m. Aga see on ikkagi väike t"
type textarea "[PERSON_NAME] sarja oleme kõige laiemana teinud 2 m. Aga see on ikkagi väike"
type textarea "[PERSON_NAME] sarja oleme kõige laiemana teinud 2 m. Aga see on ikkagi väike tr…"
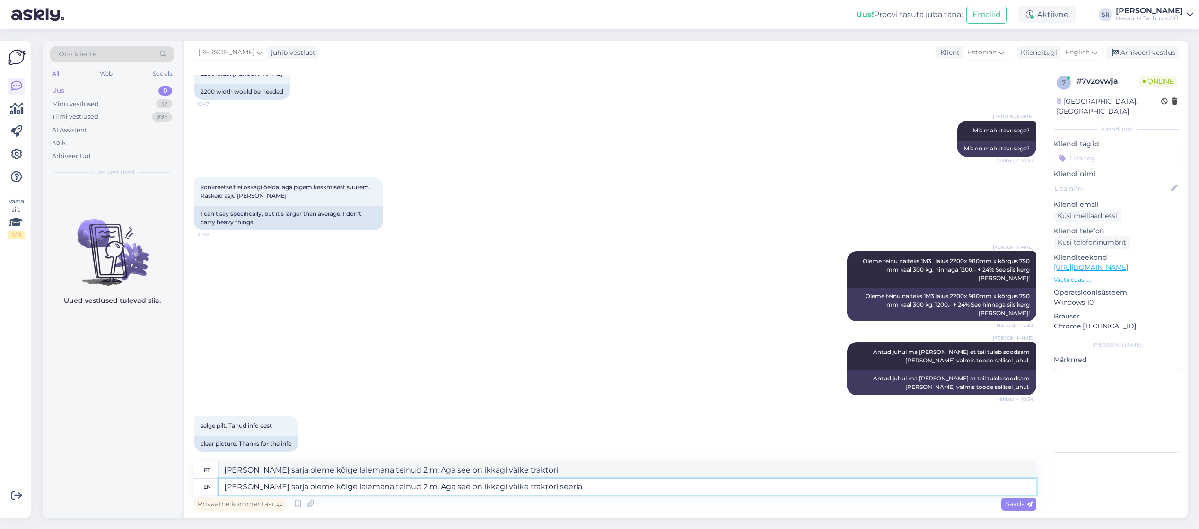
type textarea "[PERSON_NAME] sarja oleme kõige laiemana teinud 2 m. Aga see on ikkagi väike tr…"
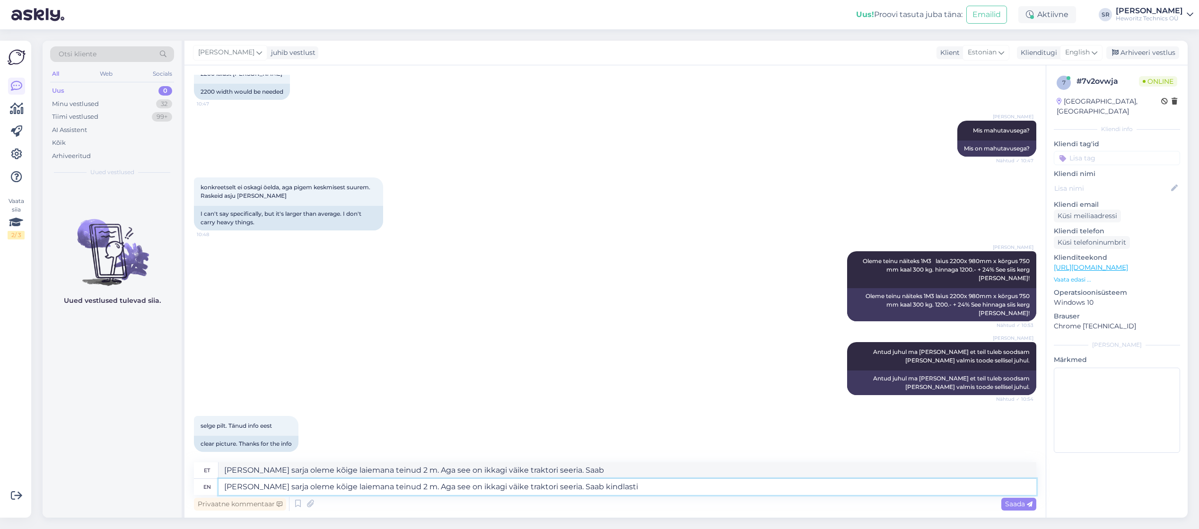
type textarea "[PERSON_NAME] sarja oleme kõige laiemana teinud 2 m. Aga see on ikkagi väike tr…"
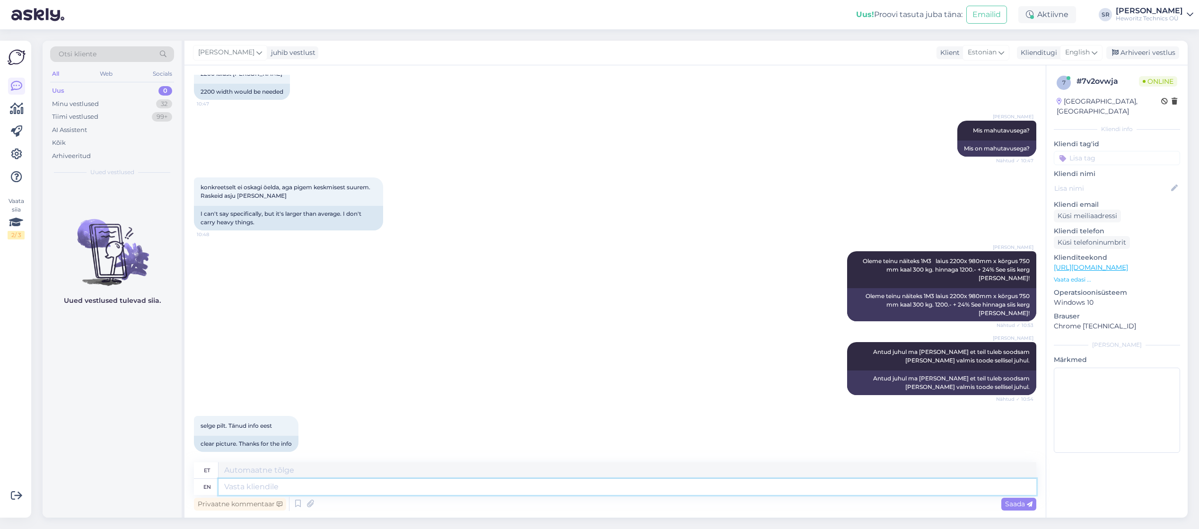
scroll to position [390, 0]
